Goal: Task Accomplishment & Management: Manage account settings

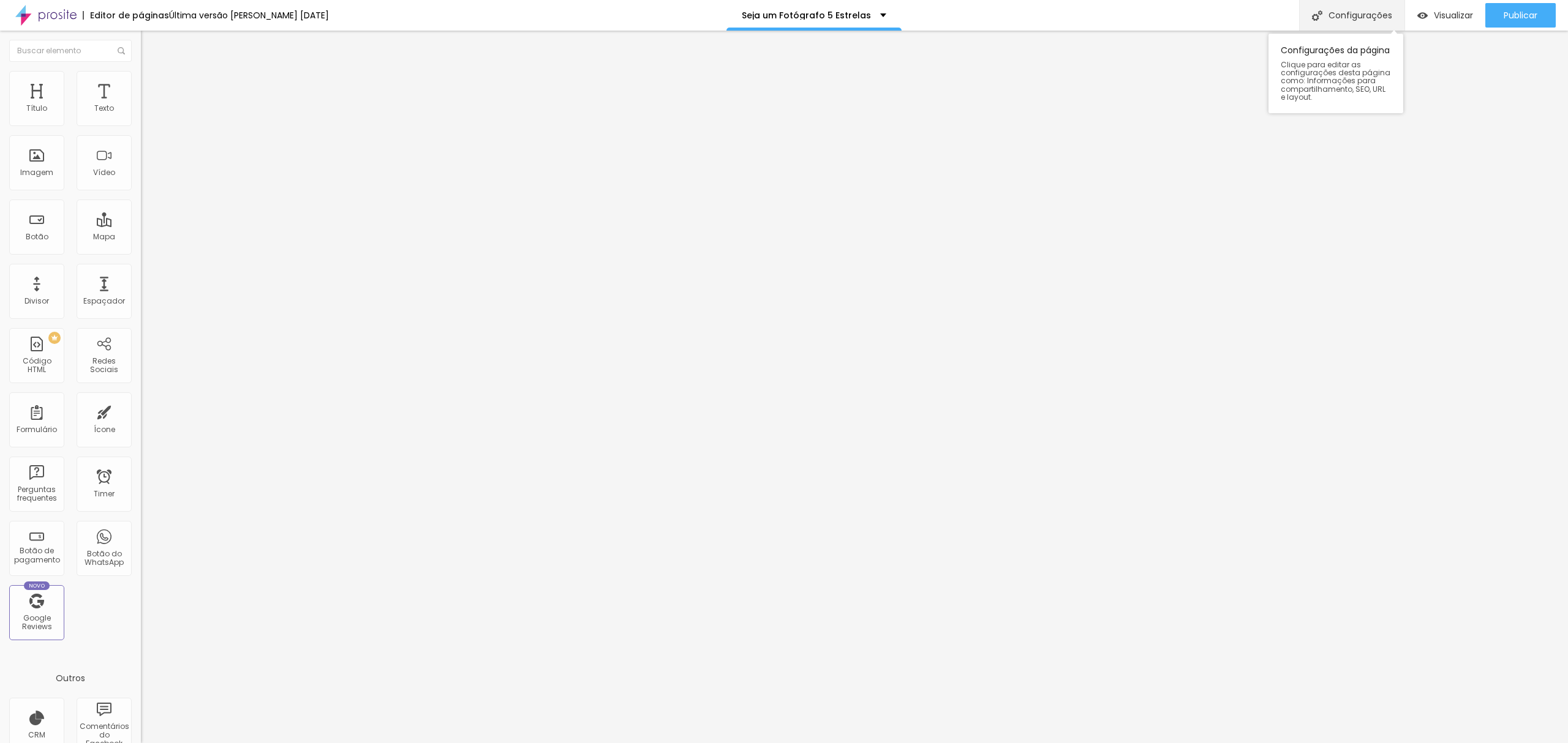
click at [1372, 20] on div "Configurações" at bounding box center [1351, 15] width 106 height 31
drag, startPoint x: 595, startPoint y: 245, endPoint x: 595, endPoint y: 255, distance: 10.0
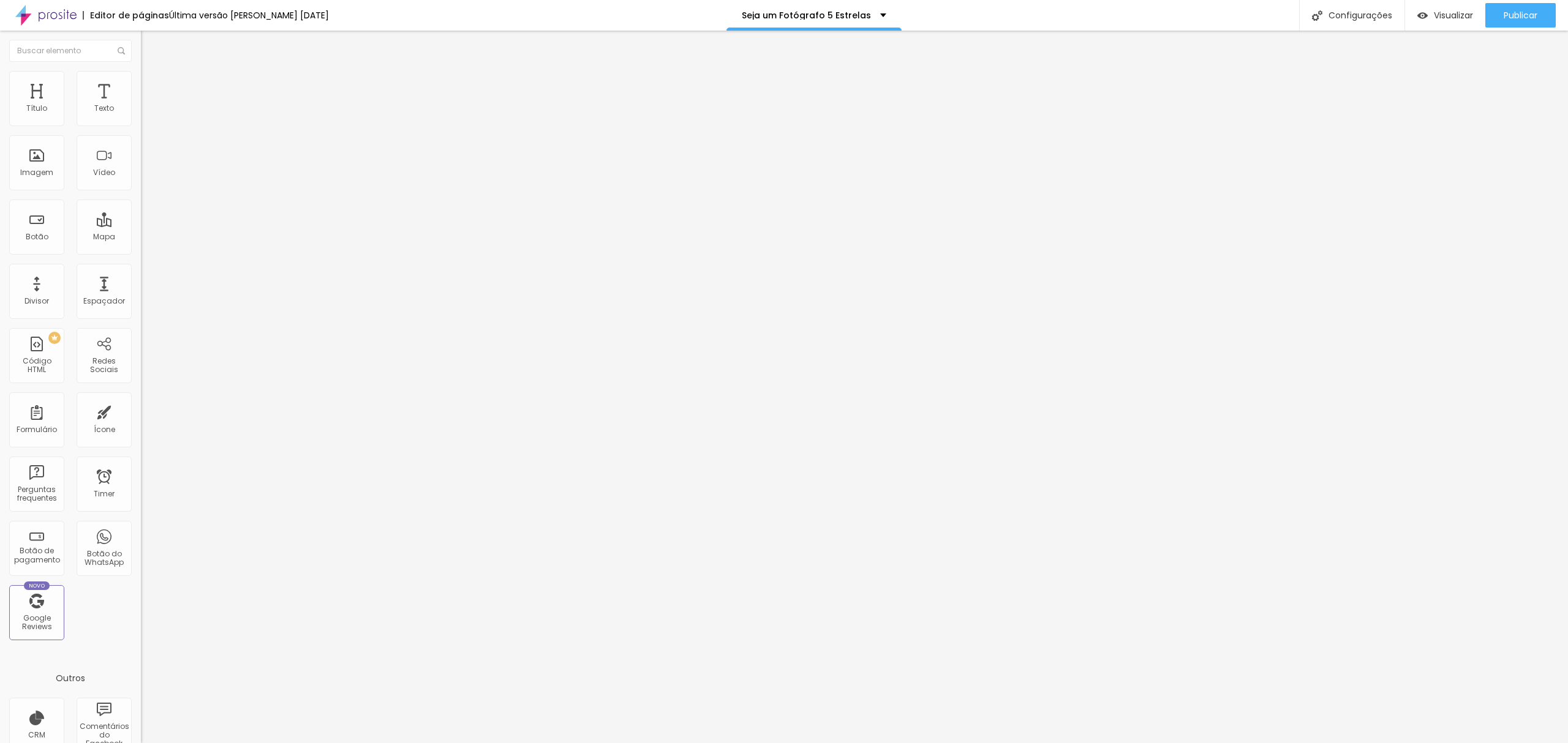
paste textarea
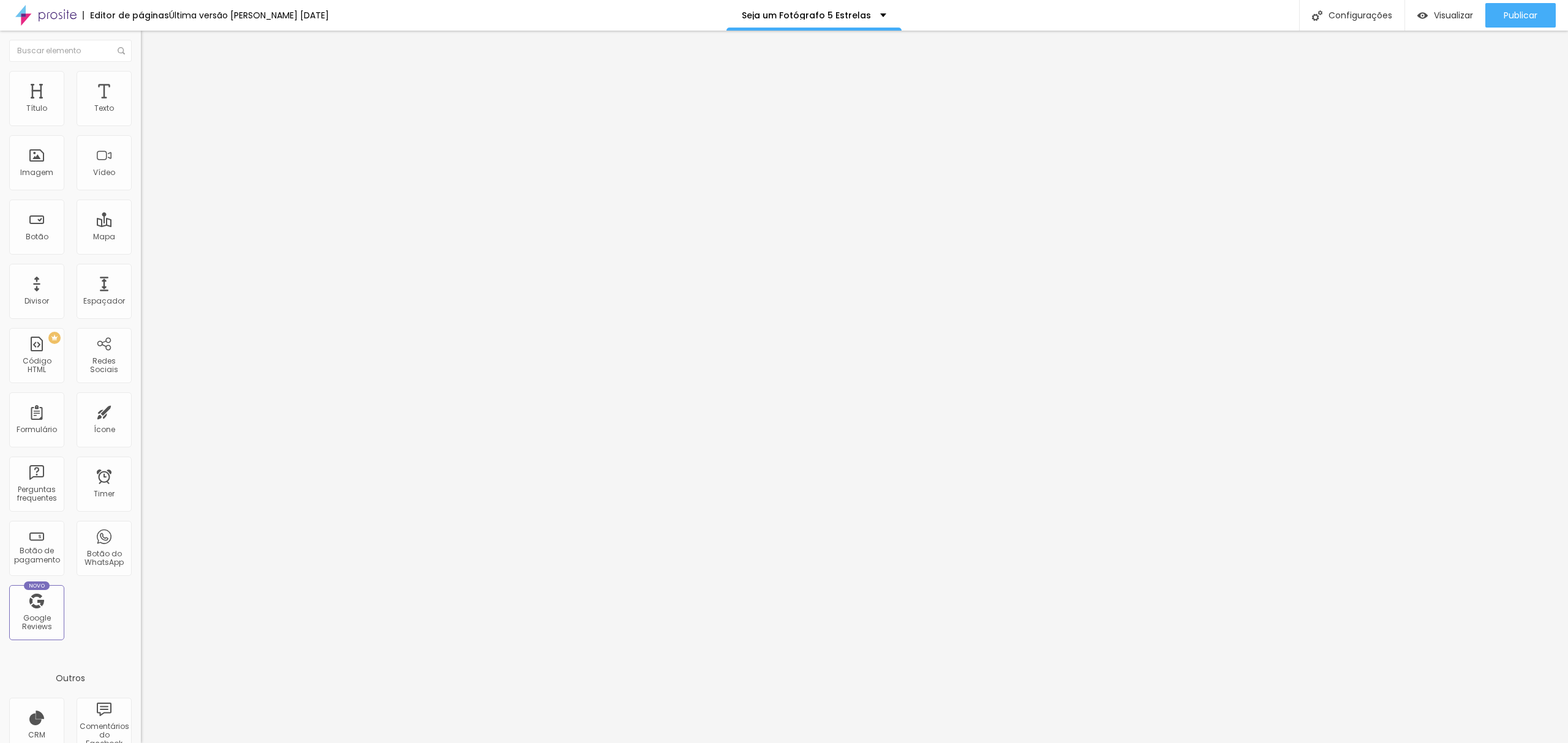
scroll to position [110, 0]
drag, startPoint x: 731, startPoint y: 363, endPoint x: 677, endPoint y: 324, distance: 66.6
click at [1008, 743] on div at bounding box center [784, 756] width 1568 height 11
